Goal: Task Accomplishment & Management: Complete application form

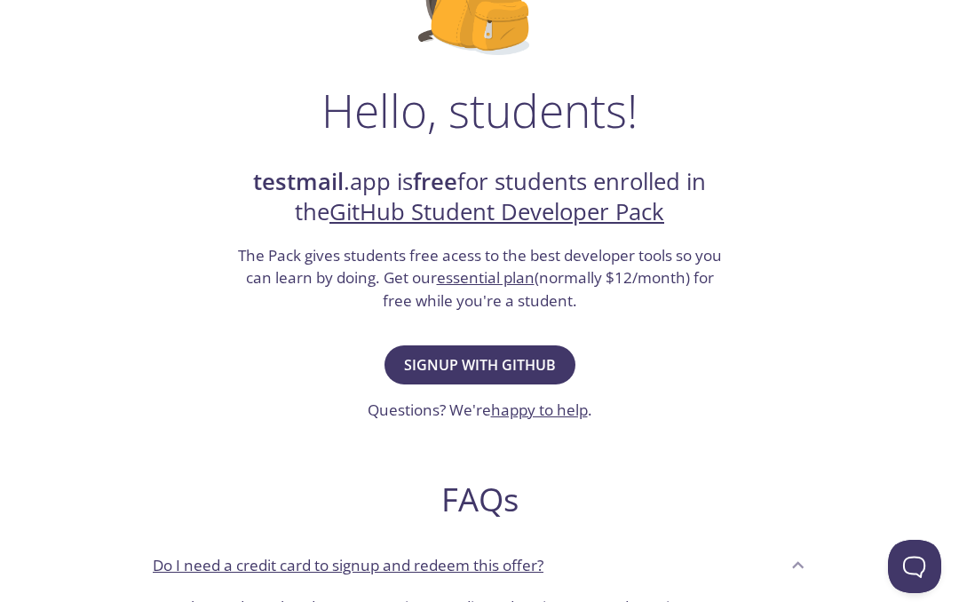
scroll to position [237, 0]
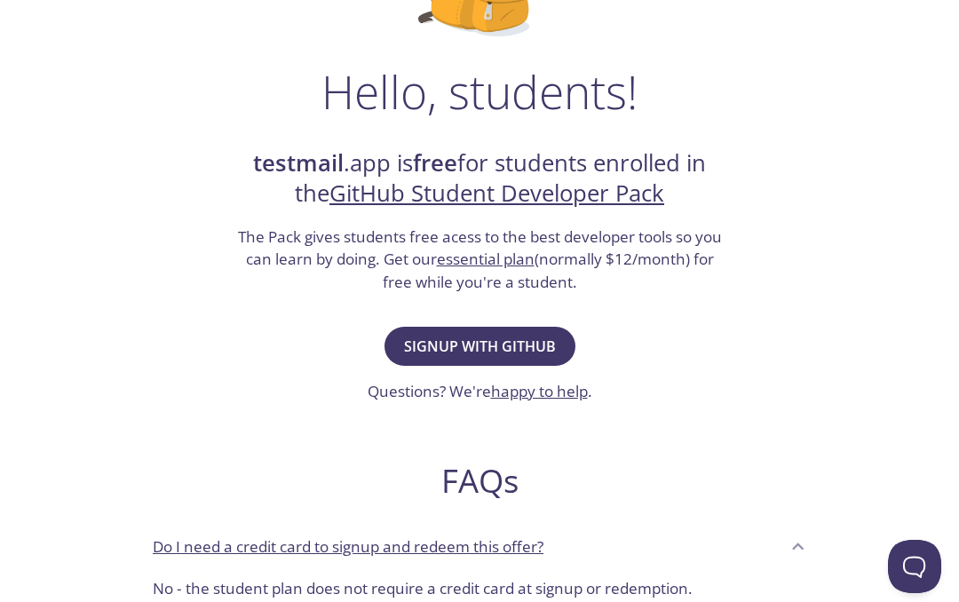
click at [483, 342] on span "Signup with GitHub" at bounding box center [480, 346] width 152 height 25
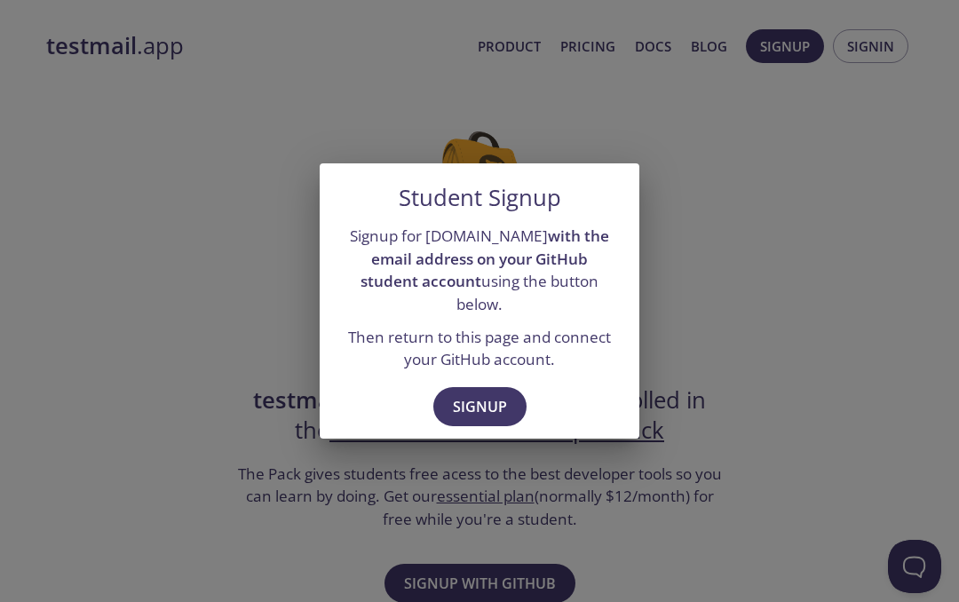
click at [501, 394] on span "Signup" at bounding box center [480, 406] width 54 height 25
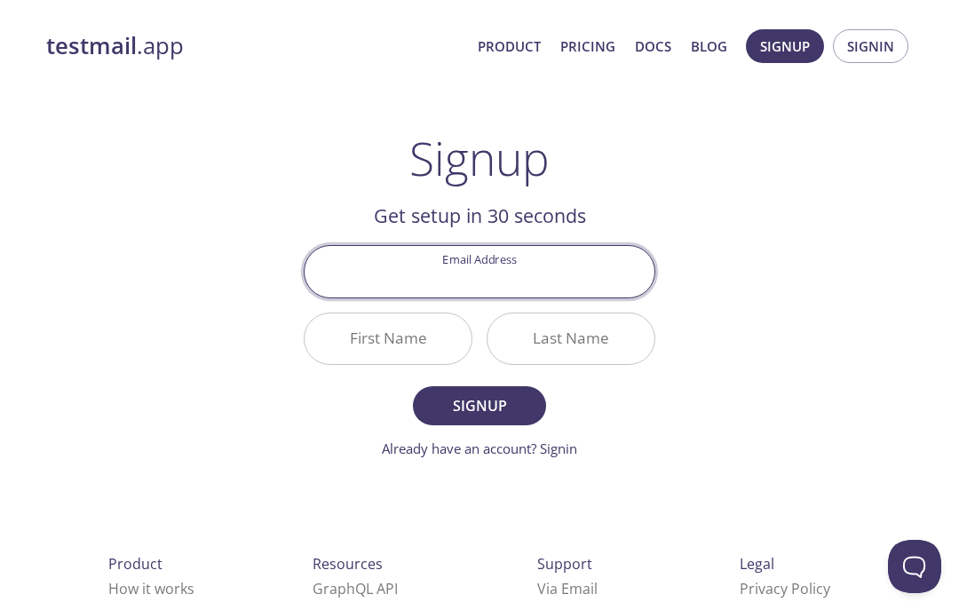
click at [565, 284] on input "Email Address" at bounding box center [479, 271] width 350 height 51
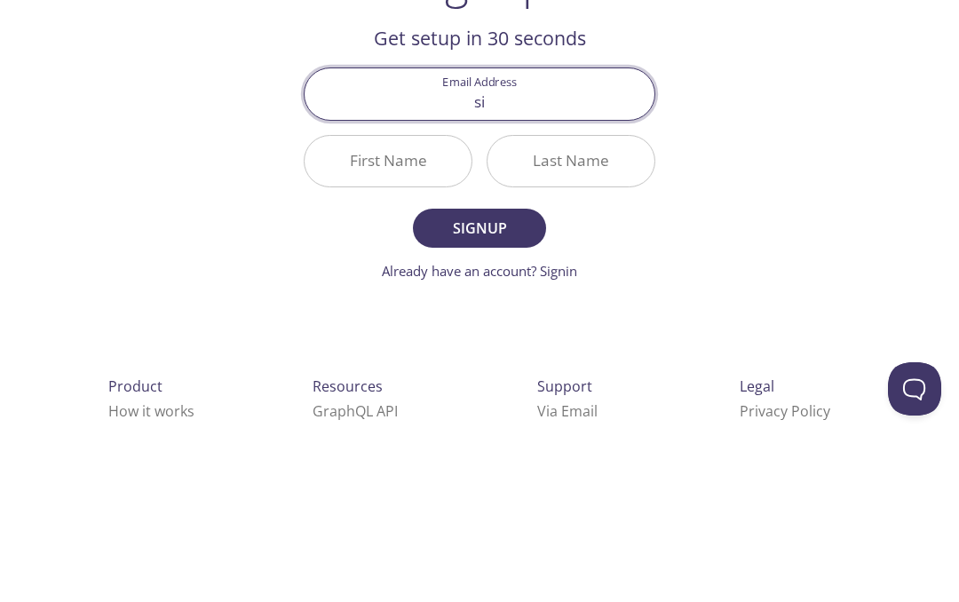
type input "[EMAIL_ADDRESS][DOMAIN_NAME]"
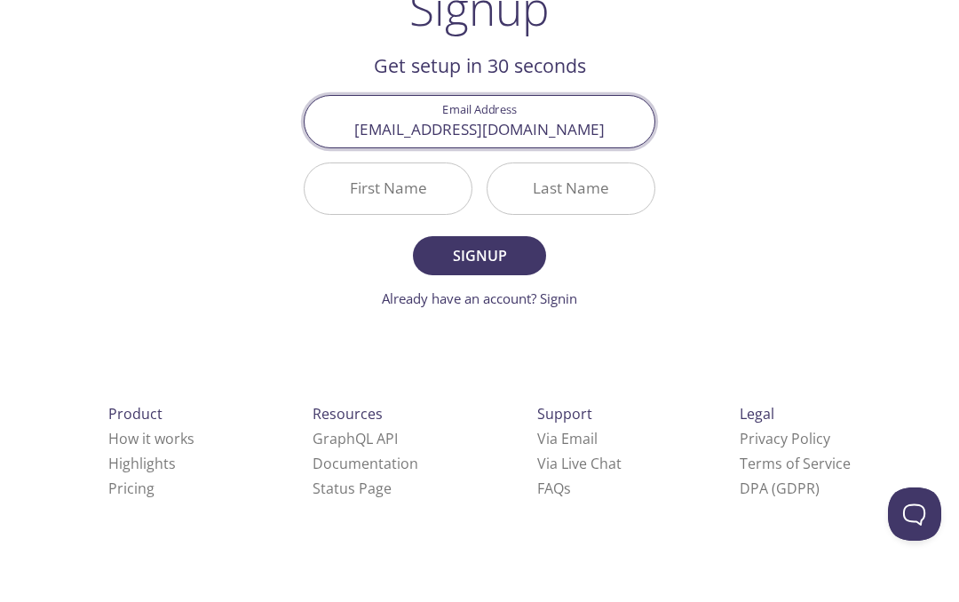
click at [438, 216] on input "First Name" at bounding box center [387, 241] width 167 height 51
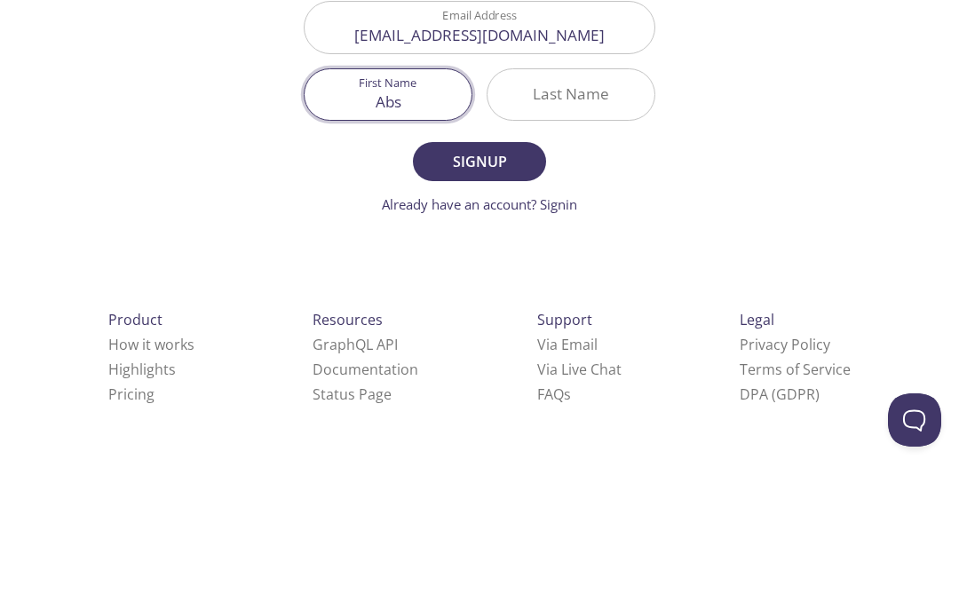
type input "Abs"
click at [571, 216] on input "Last Name" at bounding box center [570, 241] width 167 height 51
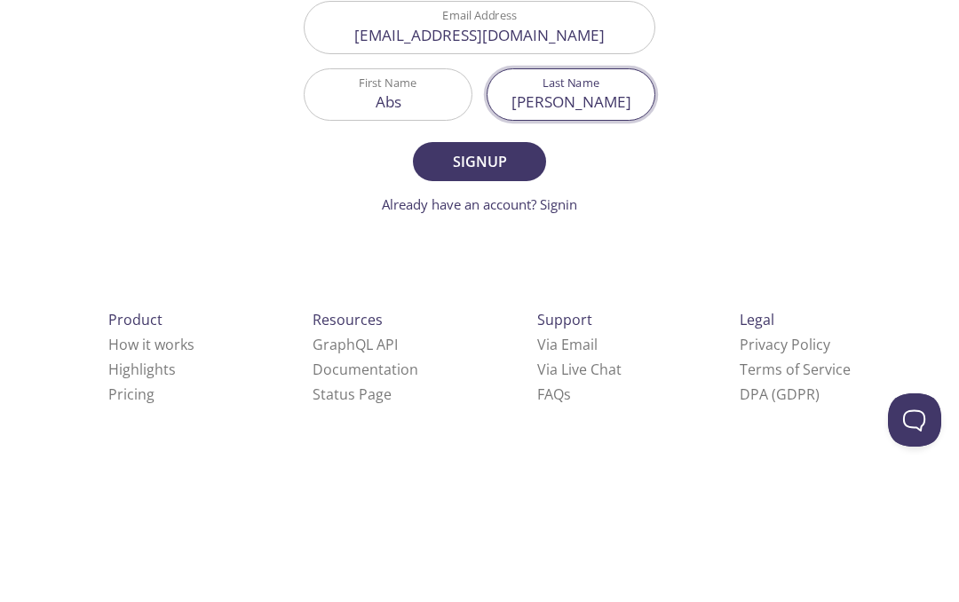
type input "[PERSON_NAME]"
click at [497, 296] on span "Signup" at bounding box center [479, 308] width 94 height 25
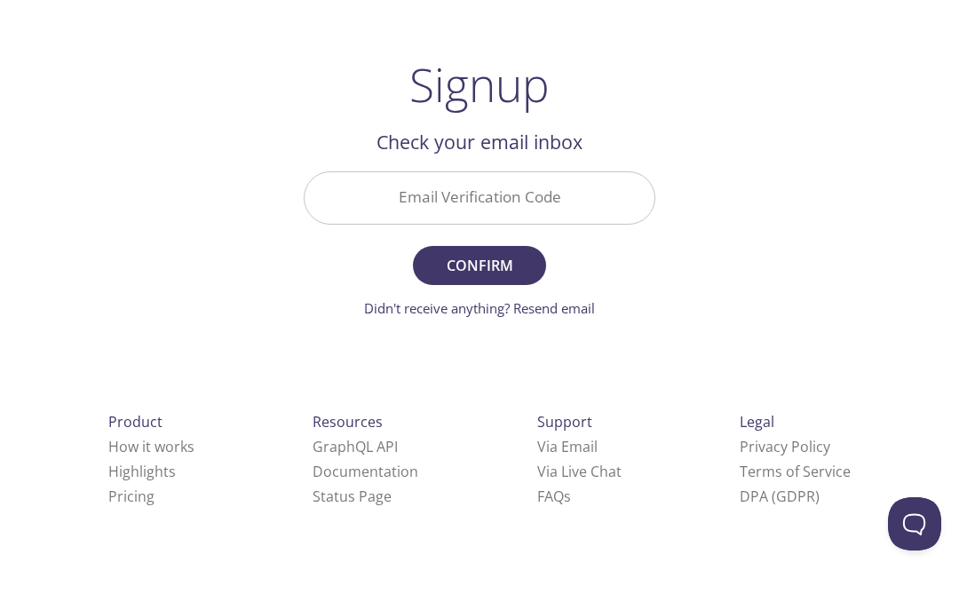
scroll to position [30, 0]
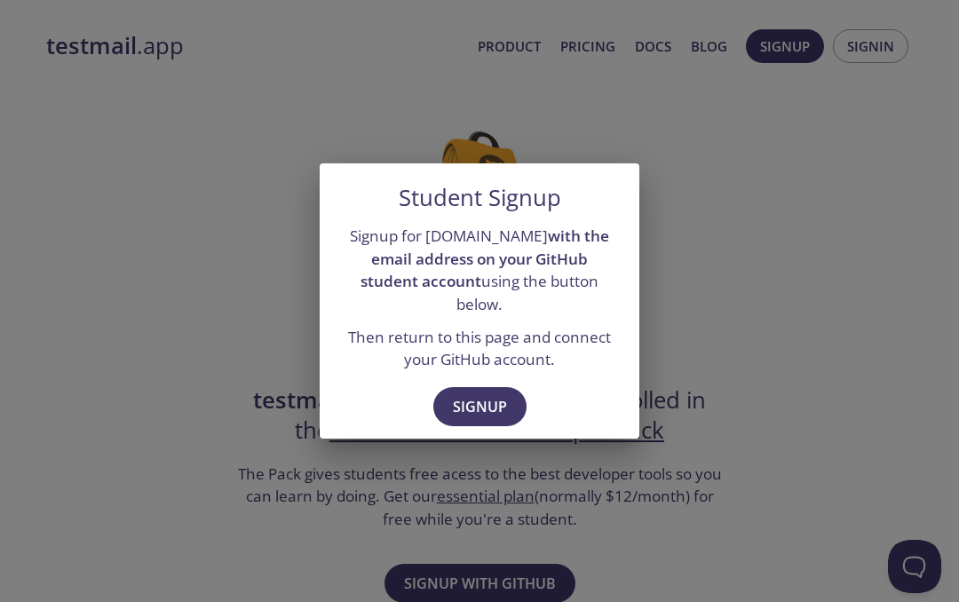
click at [491, 394] on span "Signup" at bounding box center [480, 406] width 54 height 25
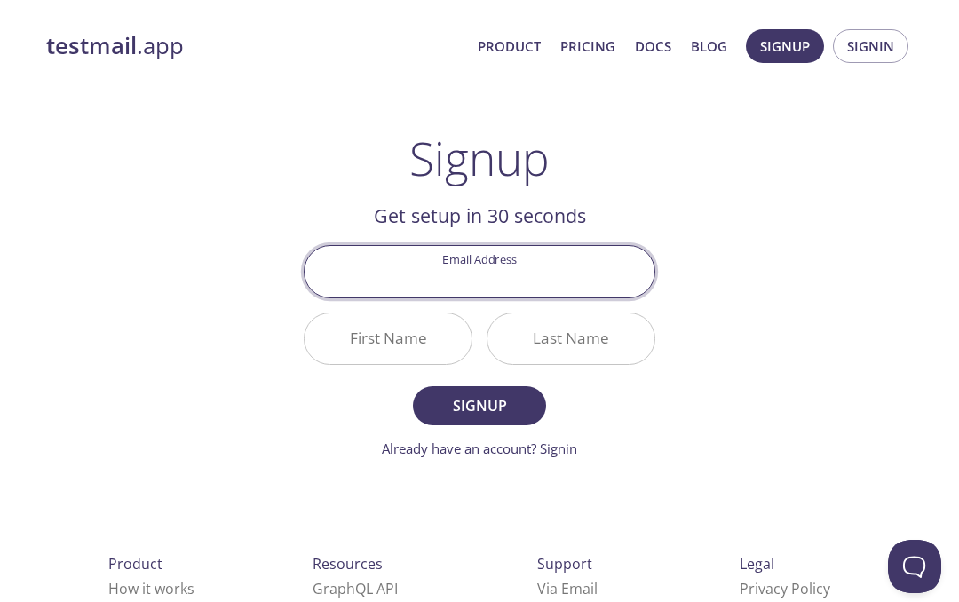
click at [406, 330] on input "First Name" at bounding box center [387, 338] width 167 height 51
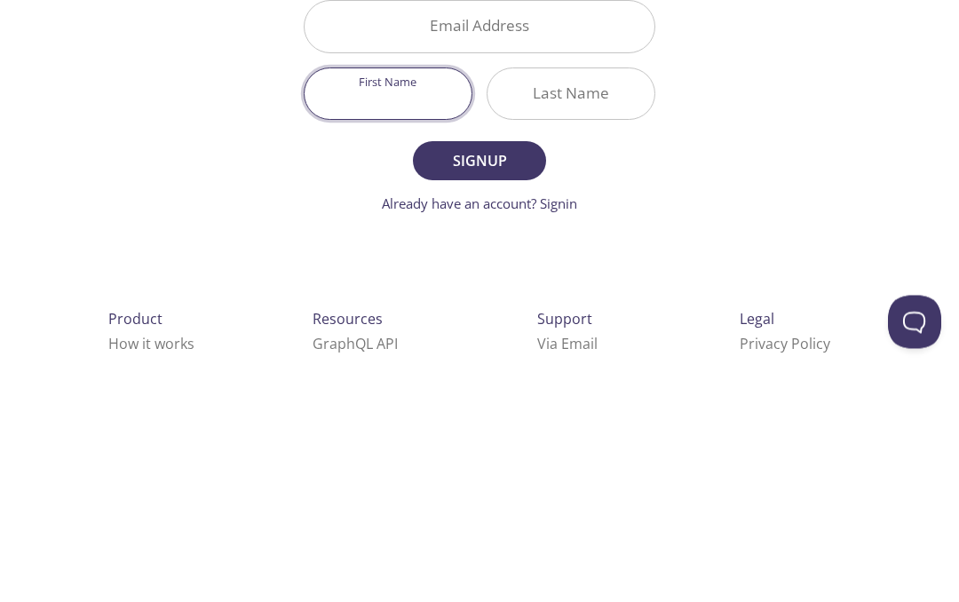
click at [542, 246] on input "Email Address" at bounding box center [479, 271] width 350 height 51
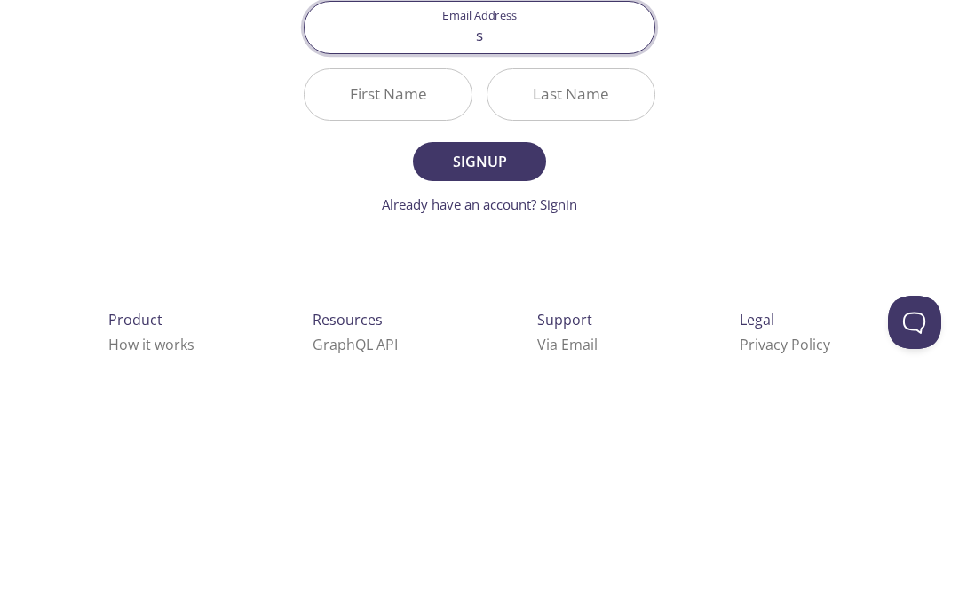
type input "[EMAIL_ADDRESS][DOMAIN_NAME]"
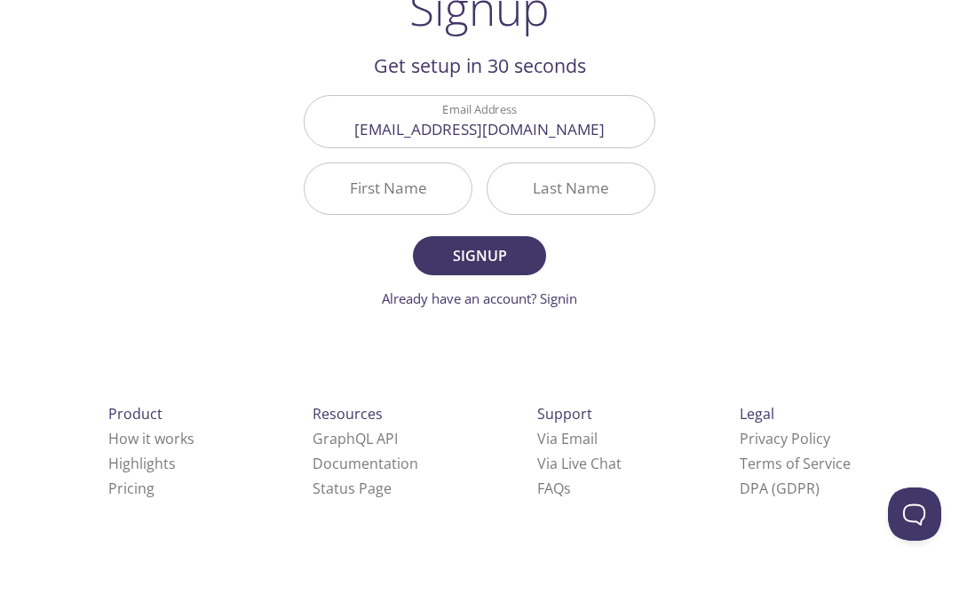
click at [415, 216] on input "First Name" at bounding box center [387, 241] width 167 height 51
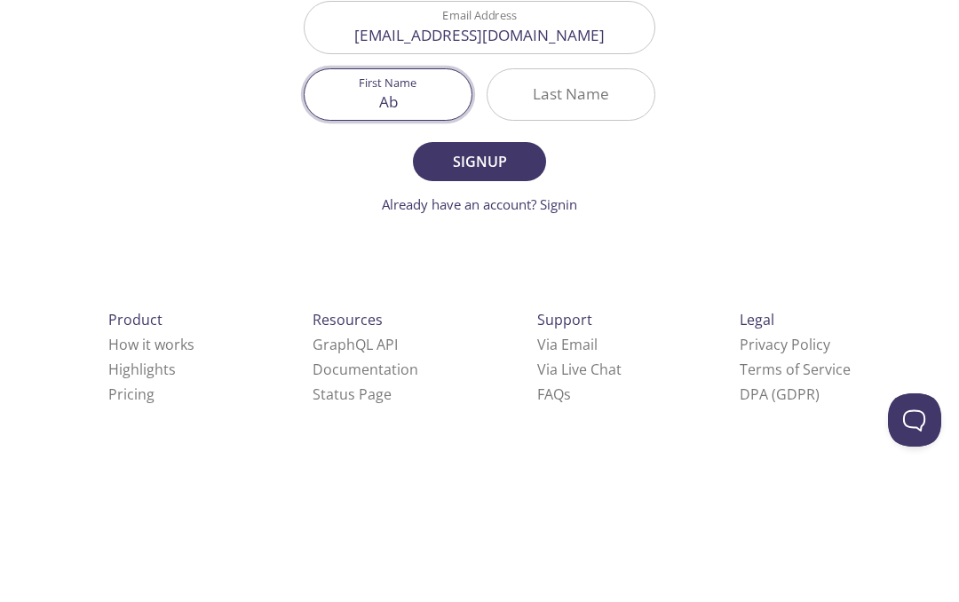
type input "Ab"
click at [565, 216] on input "Last Name" at bounding box center [570, 241] width 167 height 51
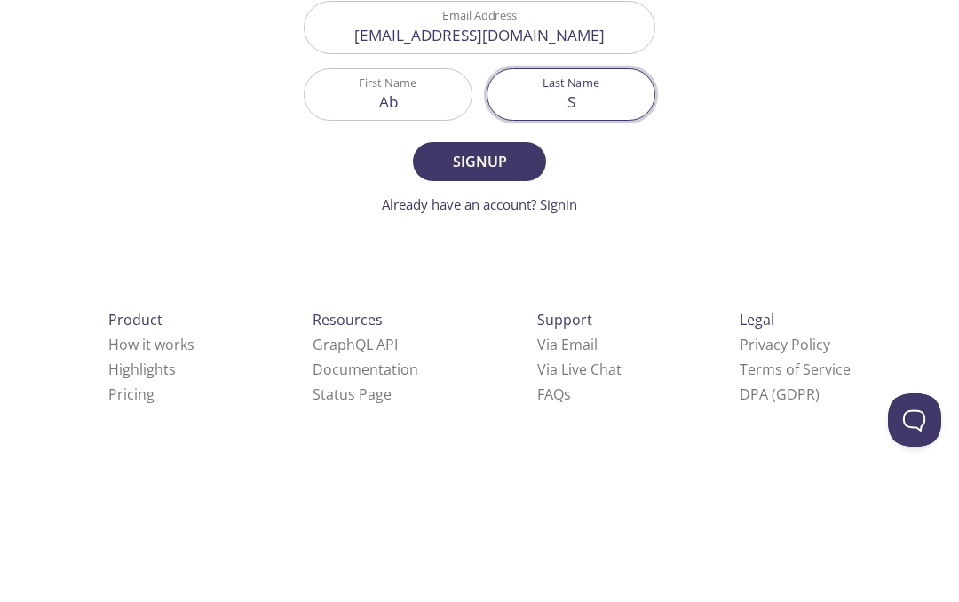
type input "S"
click at [510, 296] on span "Signup" at bounding box center [479, 308] width 94 height 25
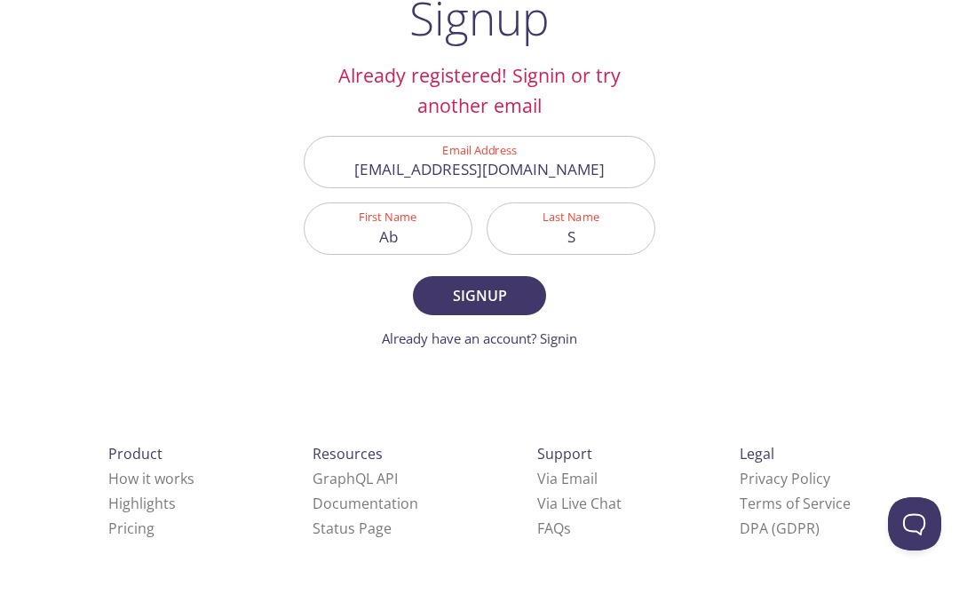
click at [565, 372] on link "Already have an account? Signin" at bounding box center [479, 381] width 195 height 18
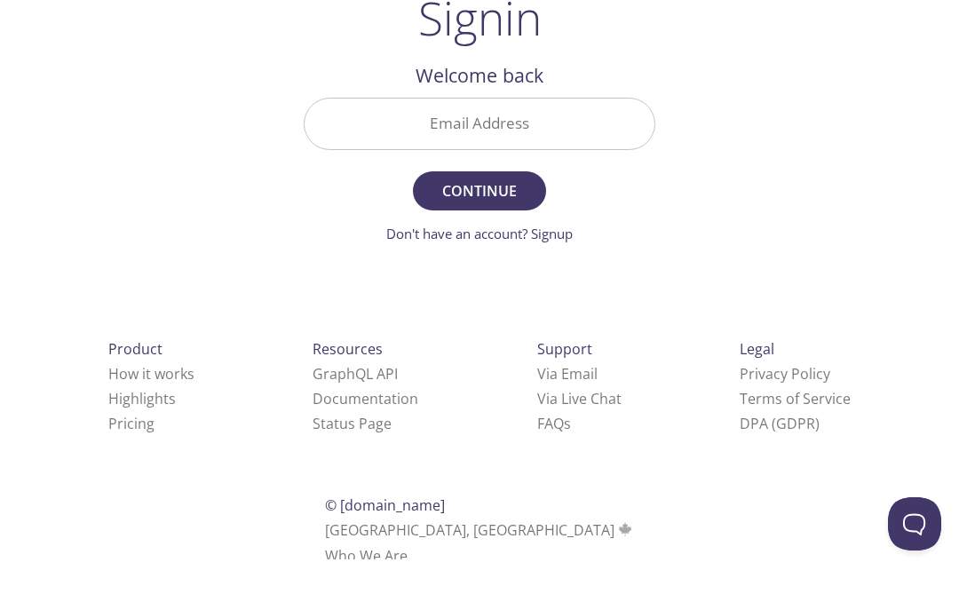
scroll to position [23, 0]
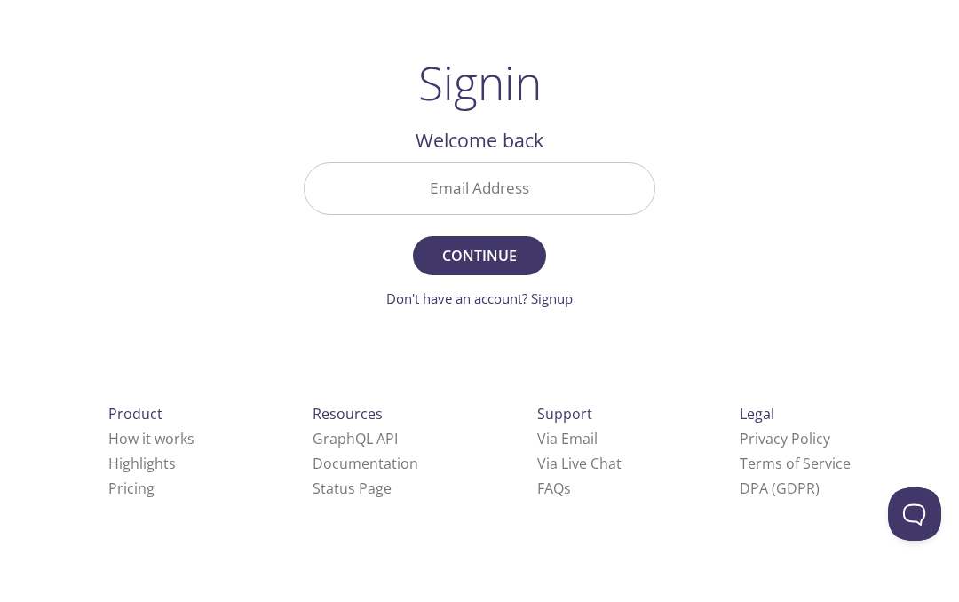
click at [540, 216] on input "Email Address" at bounding box center [479, 241] width 350 height 51
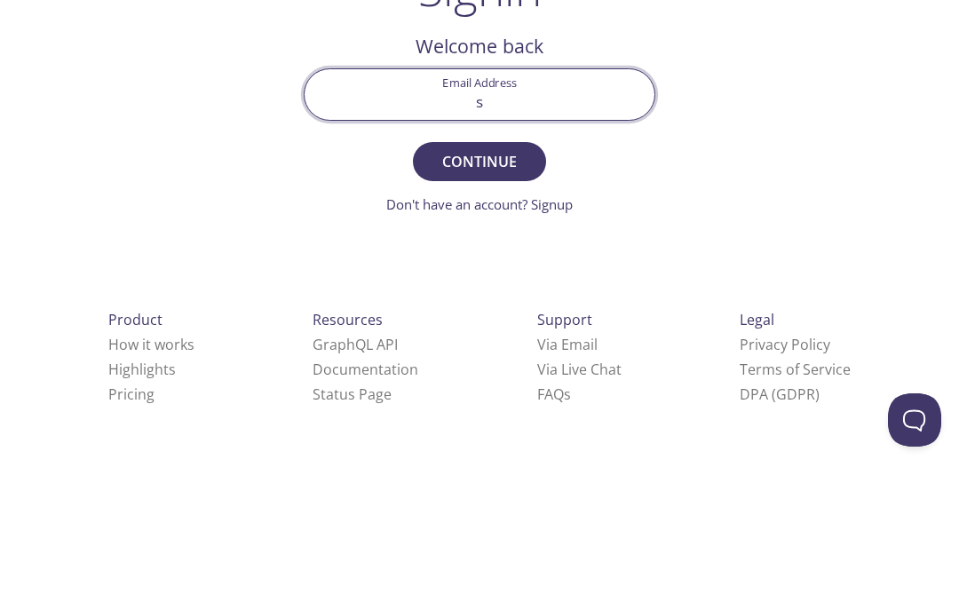
type input "[EMAIL_ADDRESS][DOMAIN_NAME]"
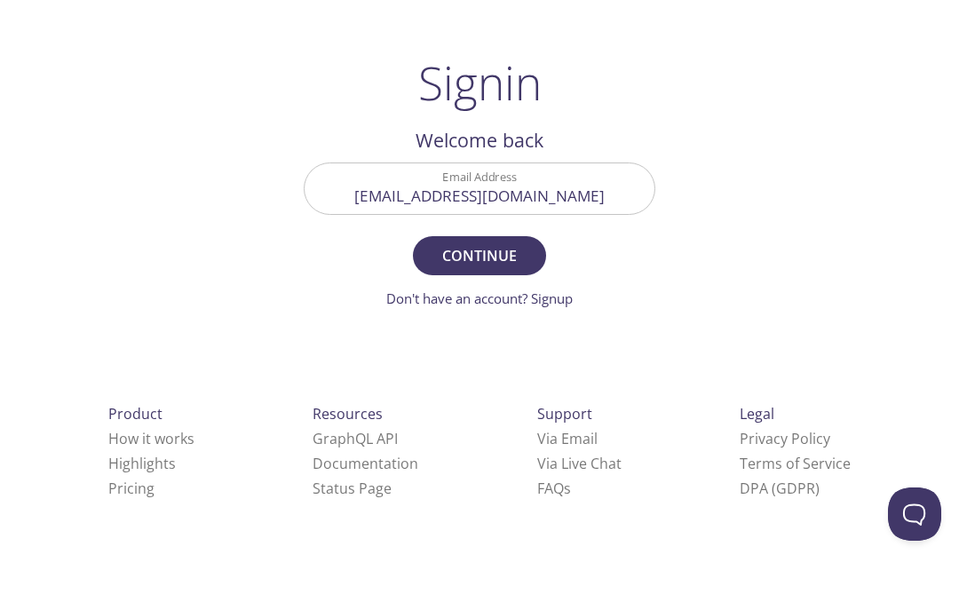
click at [501, 296] on span "Continue" at bounding box center [479, 308] width 94 height 25
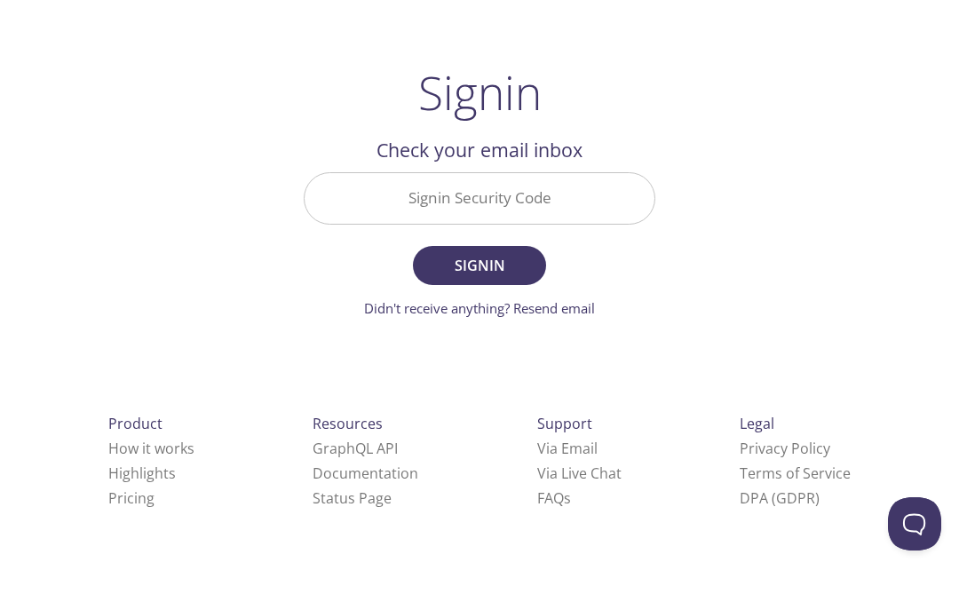
click at [542, 216] on input "Signin Security Code" at bounding box center [479, 241] width 350 height 51
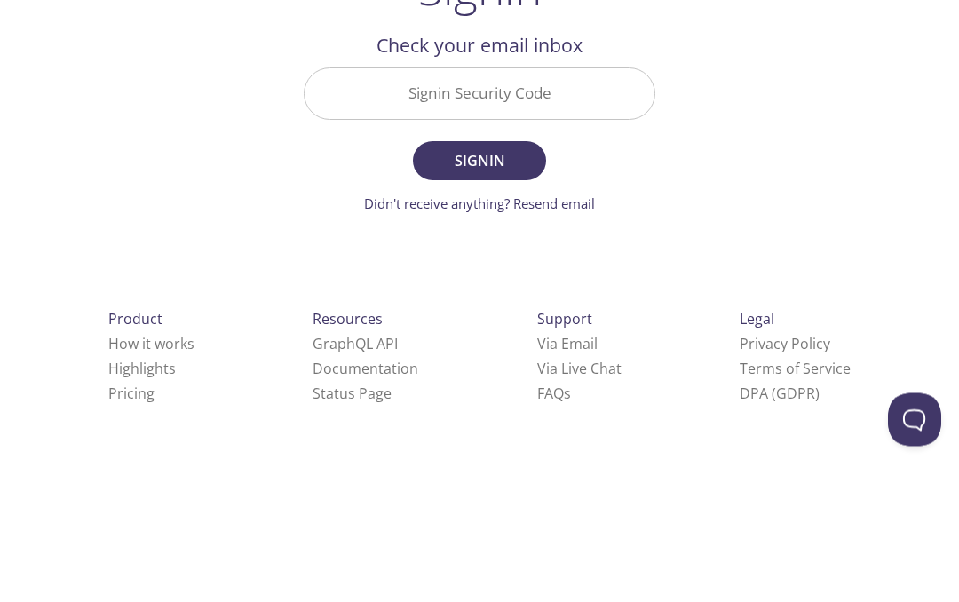
scroll to position [75, 0]
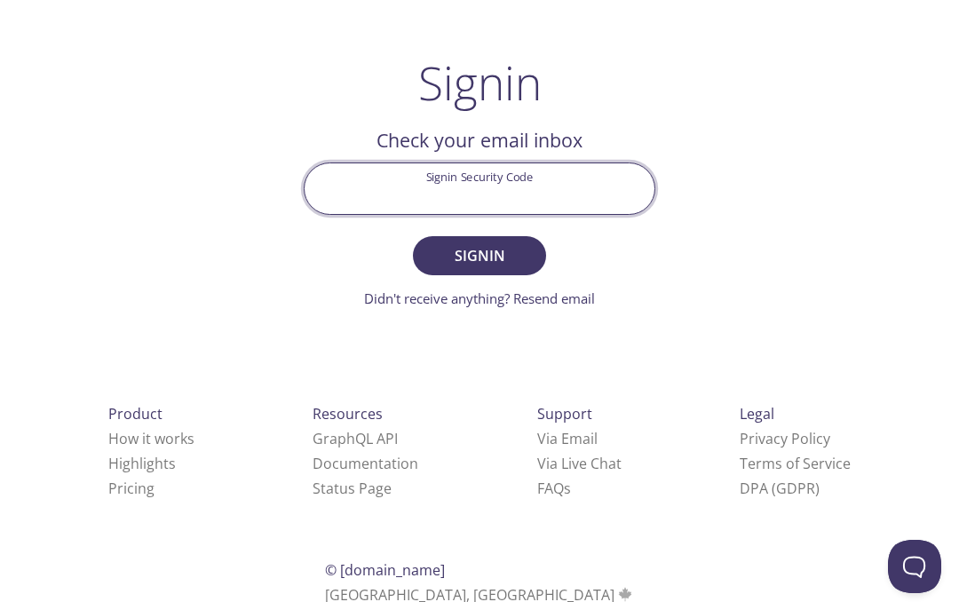
paste input "RZRXR1L"
type input "RZRXR1L"
click at [495, 257] on span "Signin" at bounding box center [479, 255] width 94 height 25
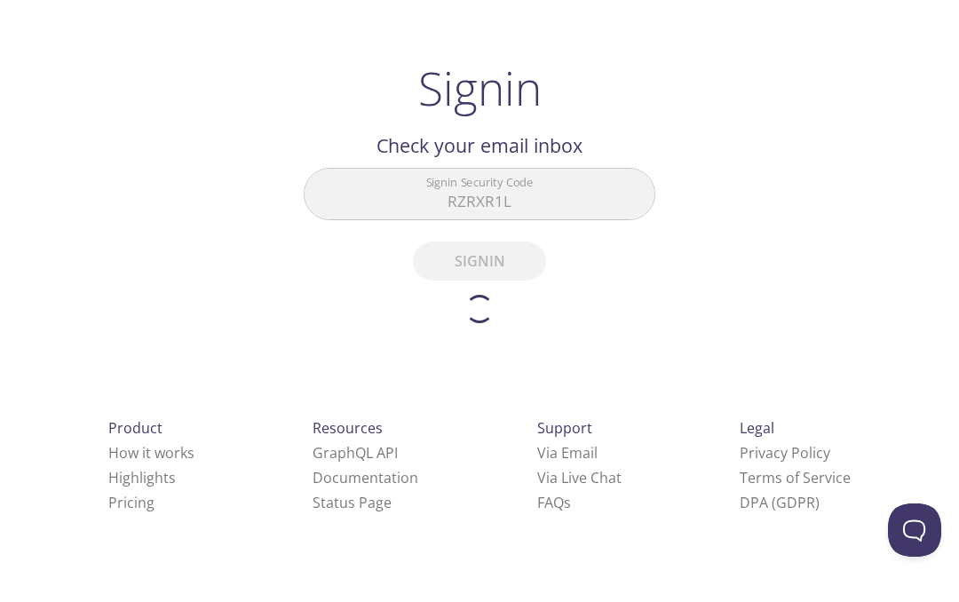
scroll to position [33, 0]
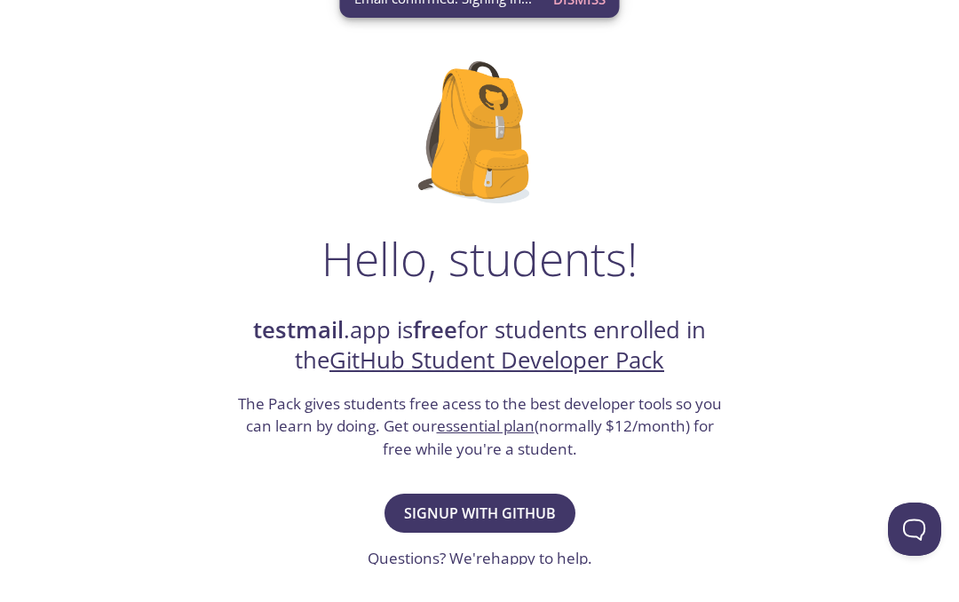
scroll to position [70, 0]
